Goal: Information Seeking & Learning: Find specific fact

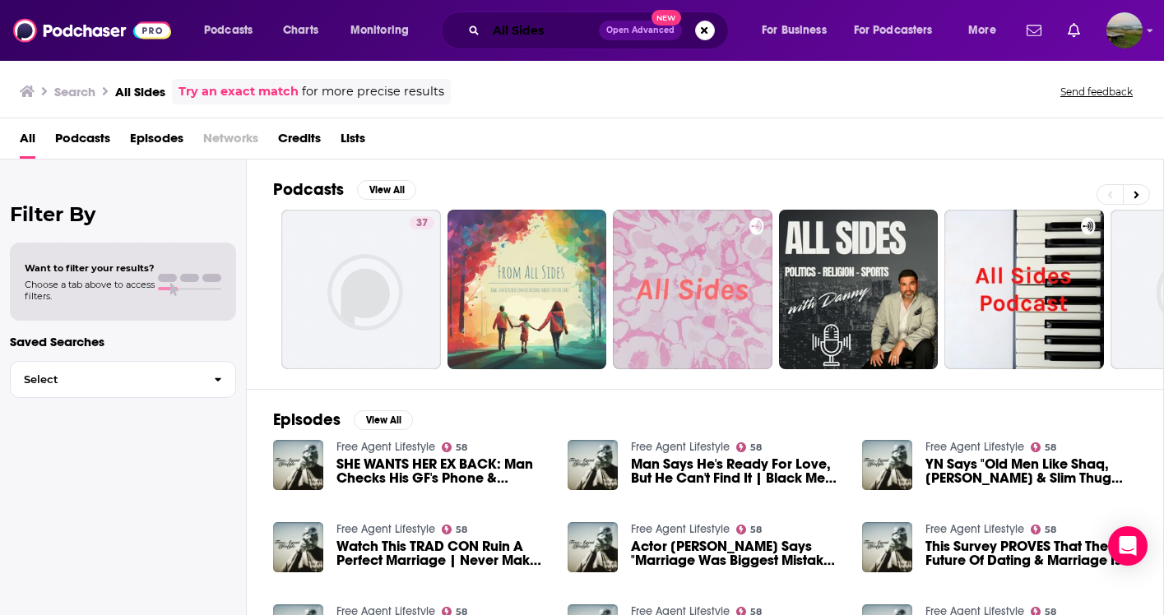
click at [579, 33] on input "All Sides" at bounding box center [542, 30] width 113 height 26
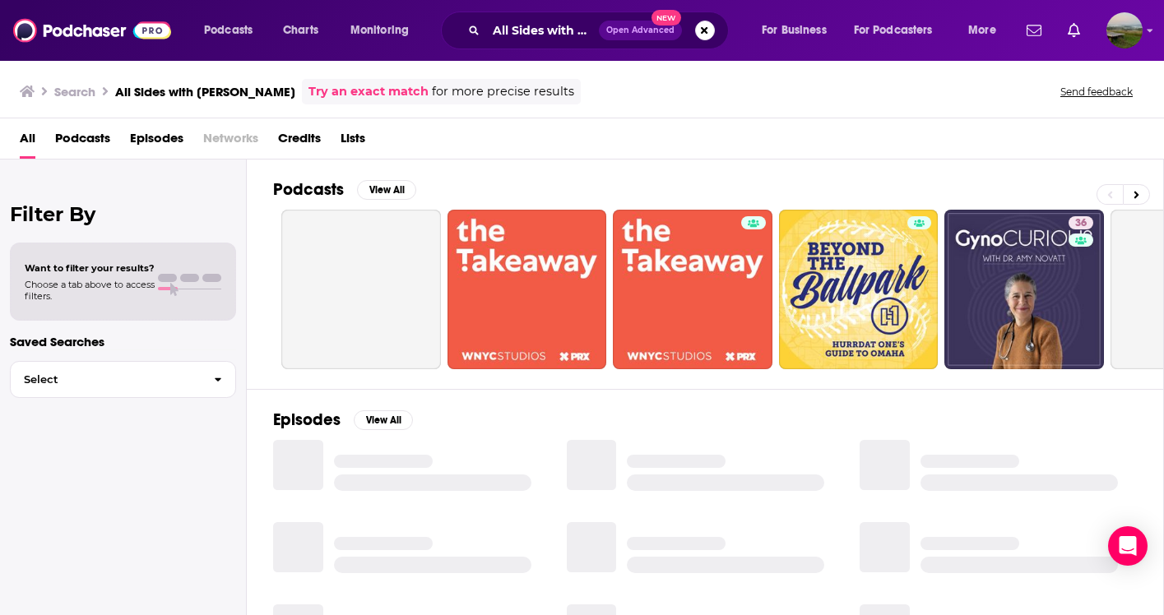
click at [93, 135] on span "Podcasts" at bounding box center [82, 142] width 55 height 34
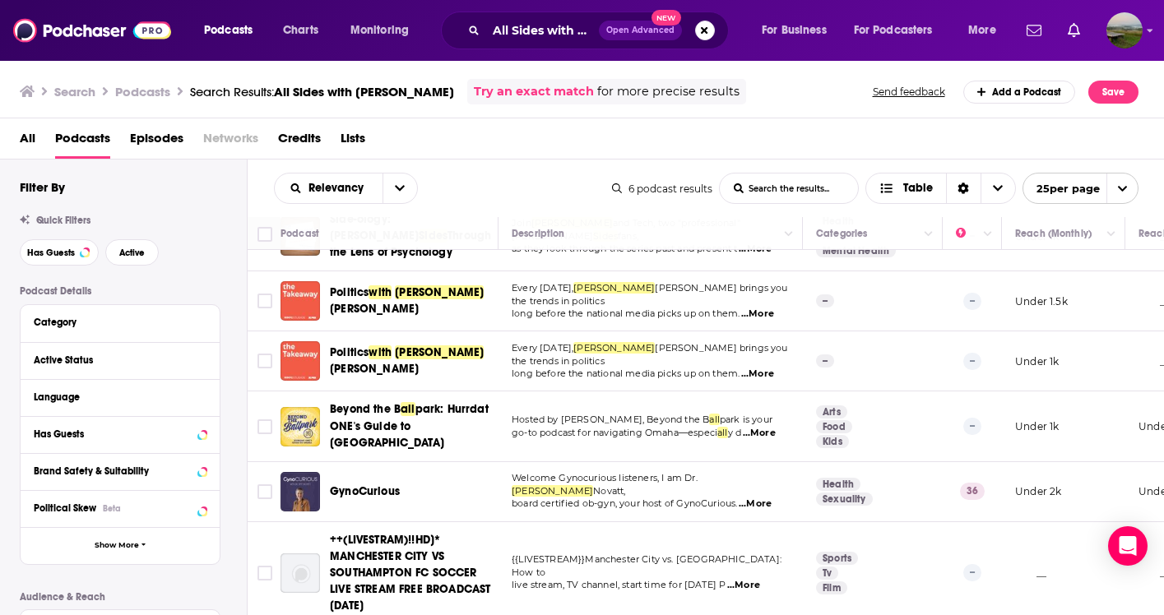
scroll to position [48, 0]
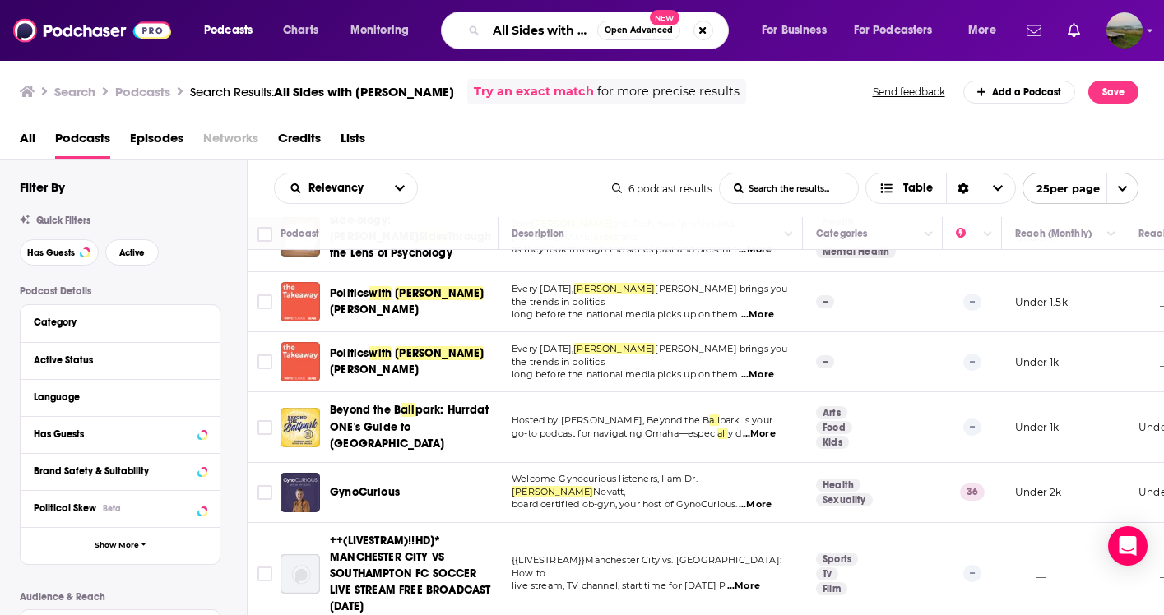
click at [567, 26] on input "All Sides with [PERSON_NAME]" at bounding box center [541, 30] width 111 height 26
drag, startPoint x: 492, startPoint y: 28, endPoint x: 694, endPoint y: 21, distance: 201.7
click at [694, 21] on div "All Sides with [PERSON_NAME] Open Advanced New" at bounding box center [585, 31] width 288 height 38
drag, startPoint x: 576, startPoint y: 30, endPoint x: 452, endPoint y: 28, distance: 124.2
click at [452, 28] on div "All Sides with [PERSON_NAME] Open Advanced New" at bounding box center [585, 31] width 288 height 38
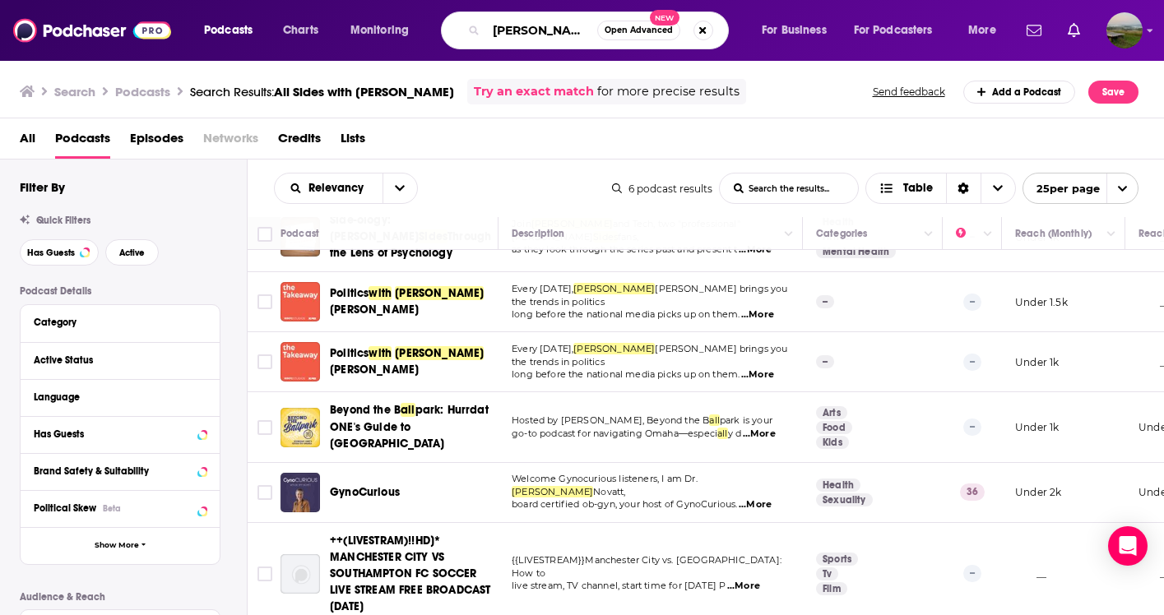
click at [497, 27] on input "[PERSON_NAME]" at bounding box center [541, 30] width 111 height 26
click at [540, 33] on input "[PERSON_NAME]" at bounding box center [541, 30] width 111 height 26
type input "[PERSON_NAME]"
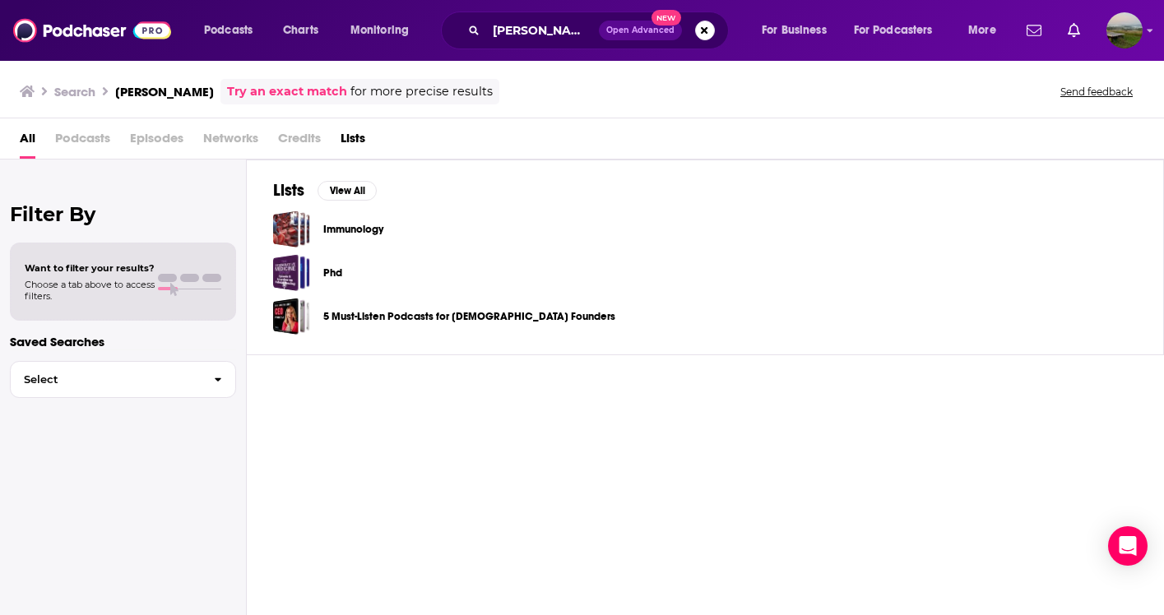
click at [97, 139] on span "Podcasts" at bounding box center [82, 142] width 55 height 34
click at [255, 93] on link "Try an exact match" at bounding box center [287, 91] width 120 height 19
click at [84, 149] on span "Podcasts" at bounding box center [82, 142] width 55 height 34
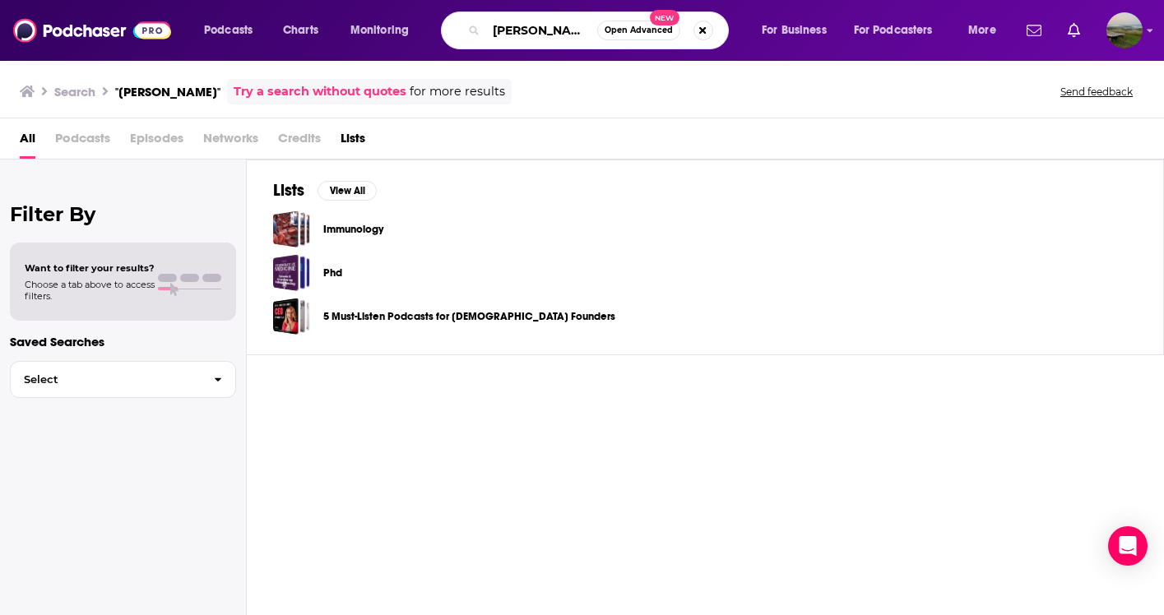
click at [588, 34] on input "[PERSON_NAME]" at bounding box center [541, 30] width 111 height 26
click at [495, 34] on input "[PERSON_NAME]" at bounding box center [541, 30] width 111 height 26
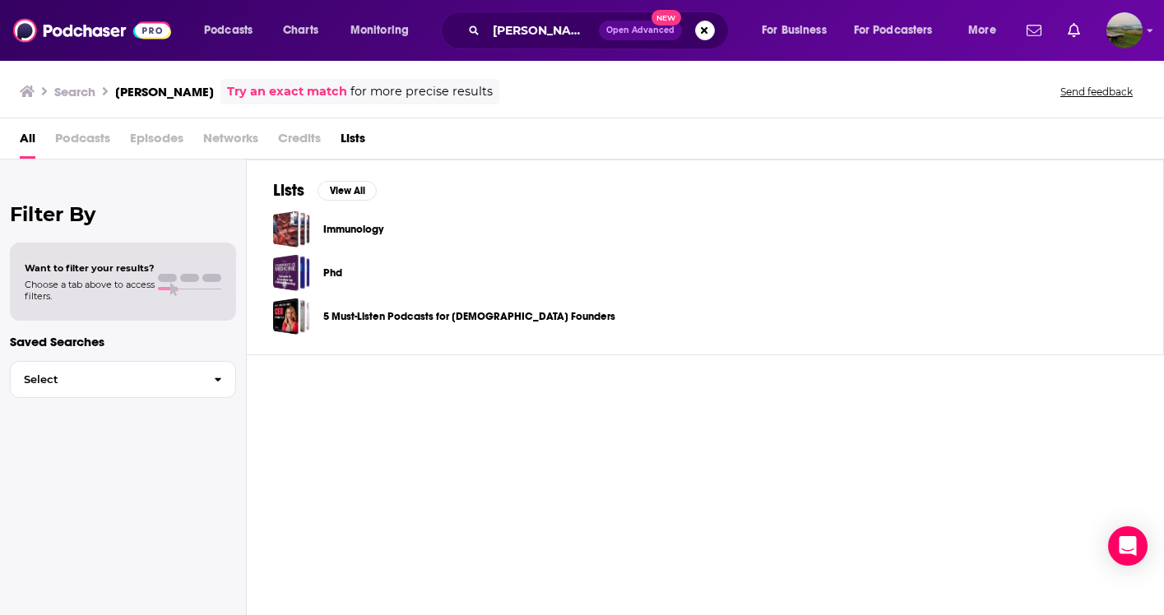
click at [695, 24] on span "Open Advanced New" at bounding box center [657, 31] width 116 height 20
click at [707, 26] on button "Search podcasts, credits, & more..." at bounding box center [705, 31] width 20 height 20
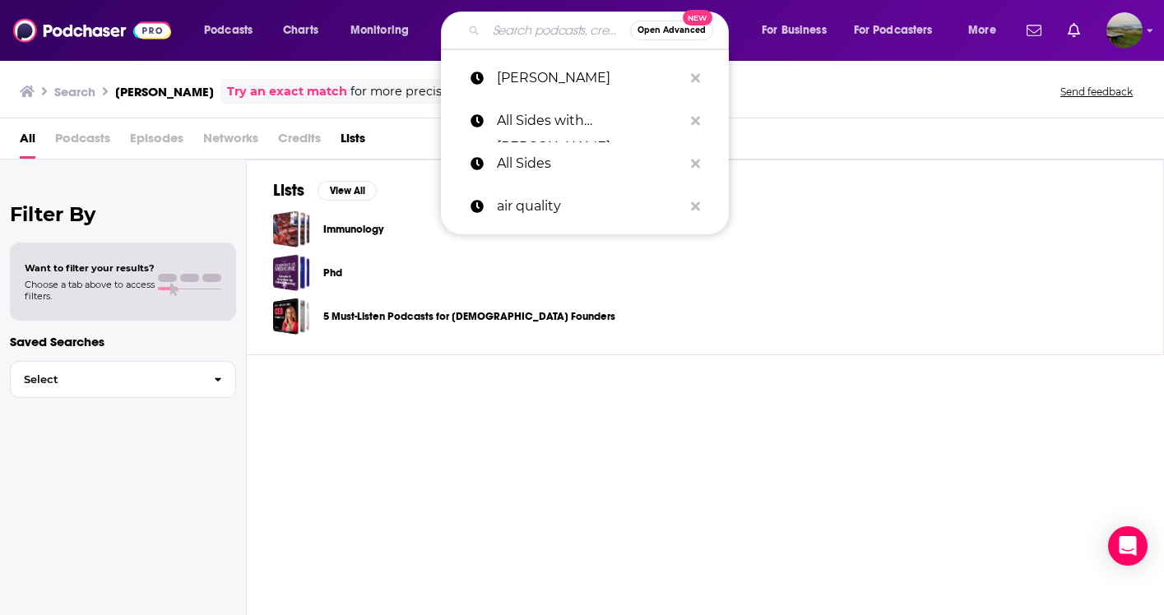
click at [564, 39] on input "Search podcasts, credits, & more..." at bounding box center [558, 30] width 144 height 26
paste input "All Sides with [PERSON_NAME]"
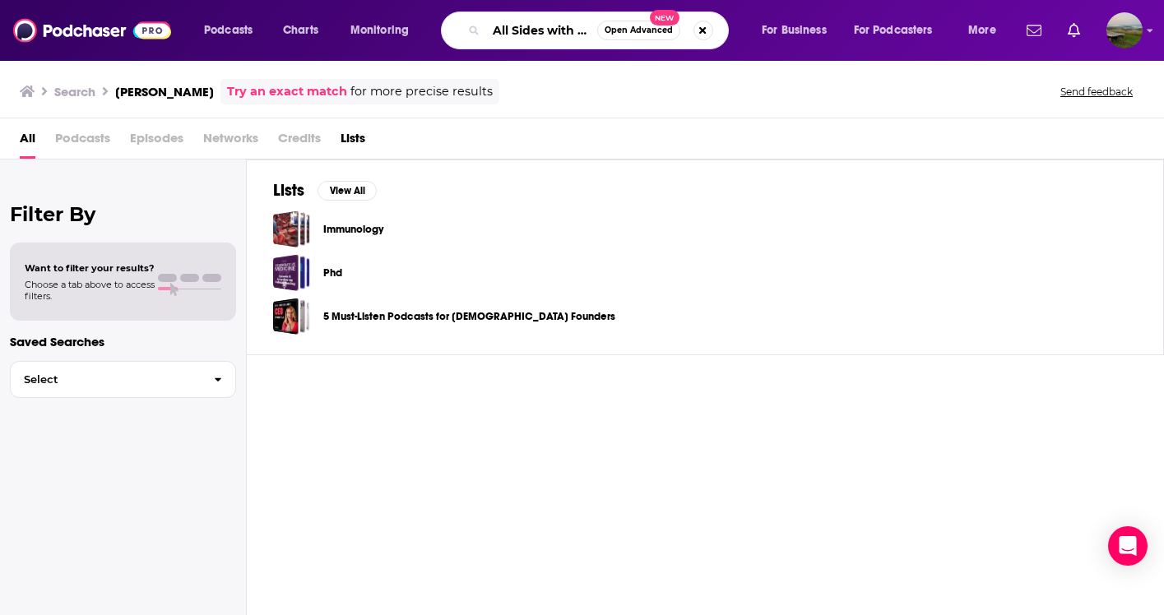
type input "All Sides with [PERSON_NAME]"
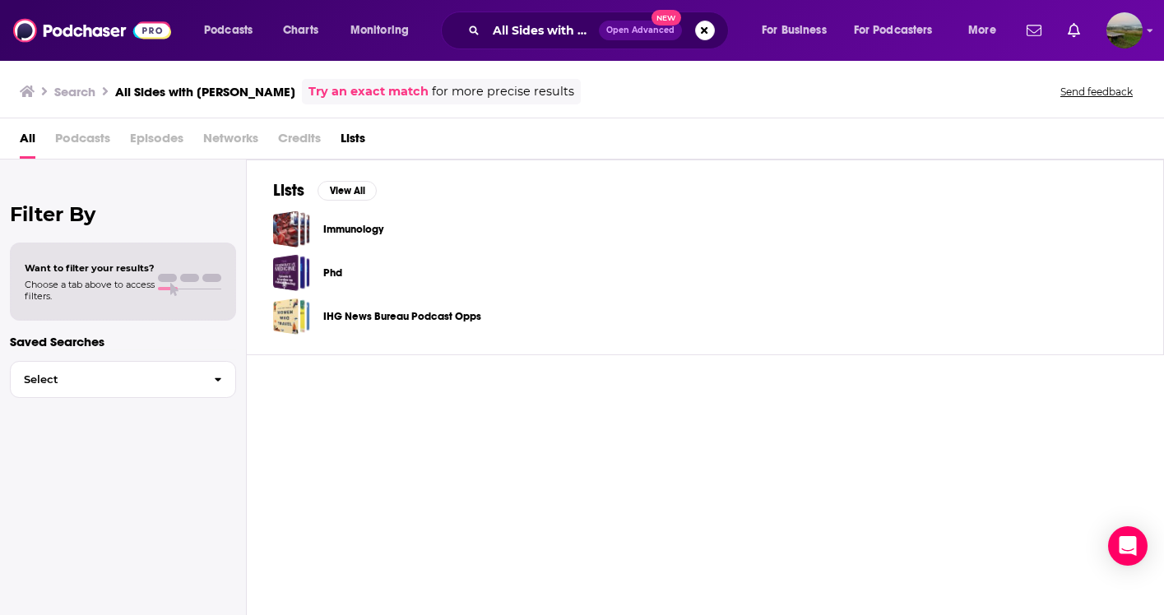
click at [93, 135] on span "Podcasts" at bounding box center [82, 142] width 55 height 34
